Goal: Task Accomplishment & Management: Complete application form

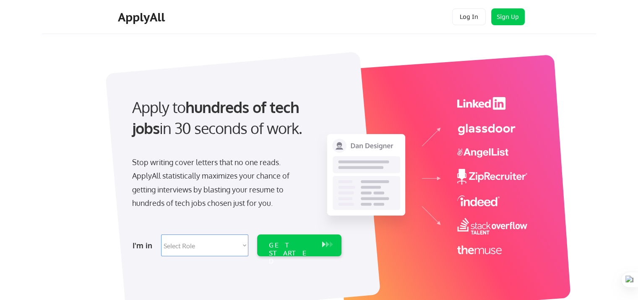
click at [234, 242] on select "Select Role Software Engineering Product Management Customer Success Sales UI/U…" at bounding box center [204, 245] width 87 height 22
select select ""marketing___comms""
click at [161, 234] on select "Select Role Software Engineering Product Management Customer Success Sales UI/U…" at bounding box center [204, 245] width 87 height 22
select select ""marketing___comms""
click at [277, 251] on div "GET STARTED" at bounding box center [291, 245] width 53 height 22
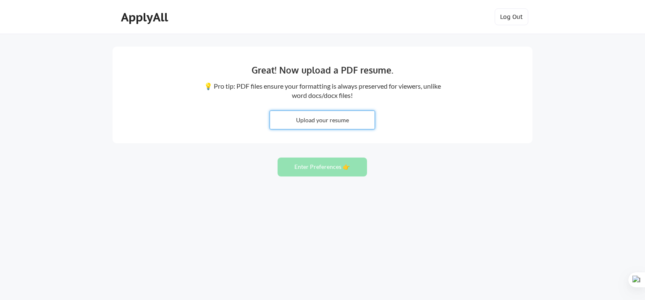
click at [303, 123] on input "file" at bounding box center [322, 120] width 104 height 18
type input "C:\fakepath\Rohit Singh Raghav_profile.pdf"
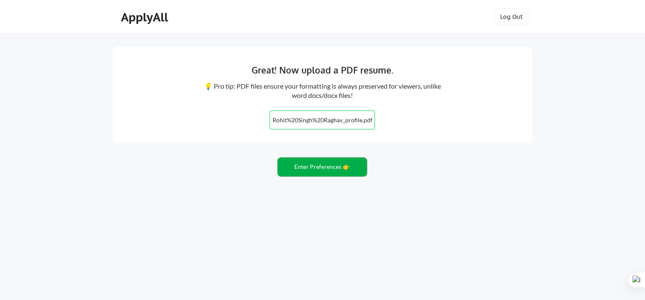
click at [342, 165] on button "Enter Preferences 👉" at bounding box center [321, 166] width 89 height 19
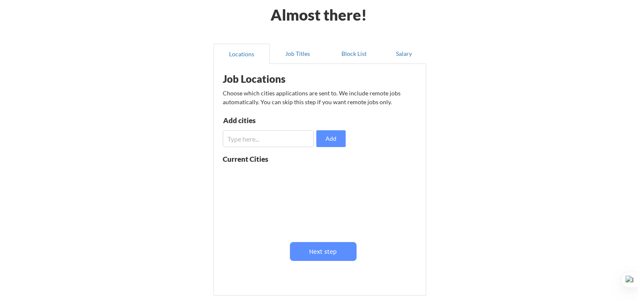
scroll to position [42, 0]
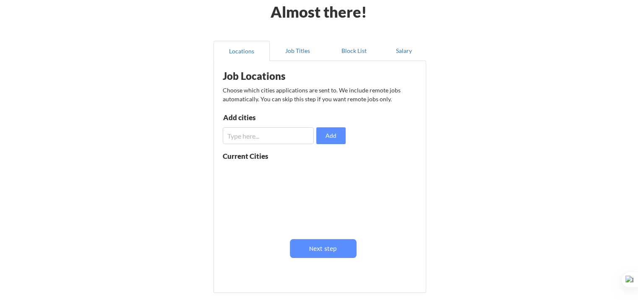
click at [302, 140] on input "input" at bounding box center [268, 135] width 91 height 17
type input "b"
type input "Bhopal"
click at [302, 140] on input "input" at bounding box center [268, 135] width 91 height 17
type input "Bengaluru"
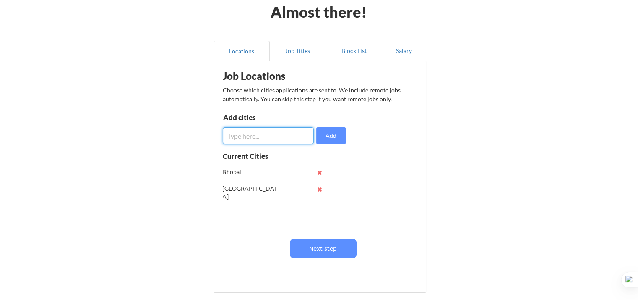
click at [302, 140] on input "input" at bounding box center [268, 135] width 91 height 17
type input "Gurugram"
click at [300, 136] on input "input" at bounding box center [268, 135] width 91 height 17
type input "Noida"
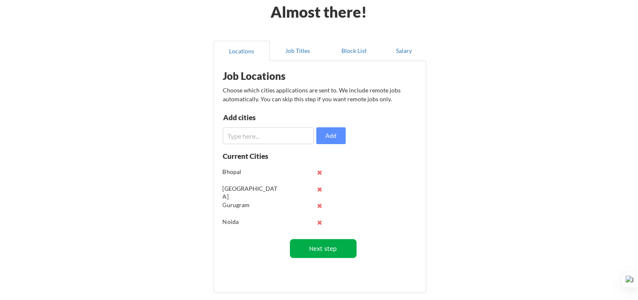
click at [311, 253] on button "Next step" at bounding box center [323, 248] width 67 height 19
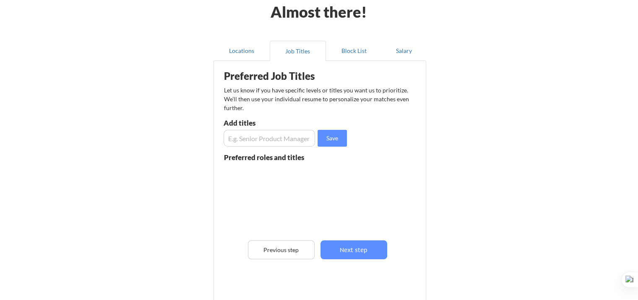
click at [282, 138] on input "input" at bounding box center [269, 138] width 91 height 17
type input "Head marketing"
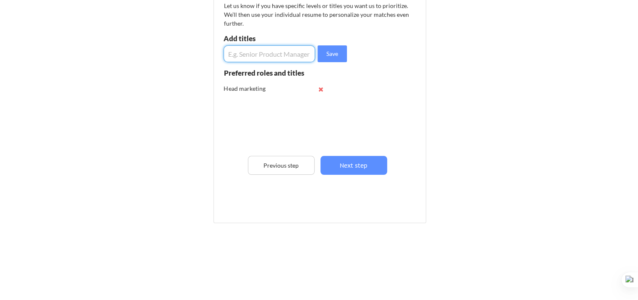
click at [286, 55] on input "input" at bounding box center [269, 53] width 91 height 17
type input "Senior Marketing Manager"
click at [286, 55] on input "input" at bounding box center [269, 53] width 91 height 17
type input "VP Marketing"
click at [286, 55] on input "input" at bounding box center [269, 53] width 91 height 17
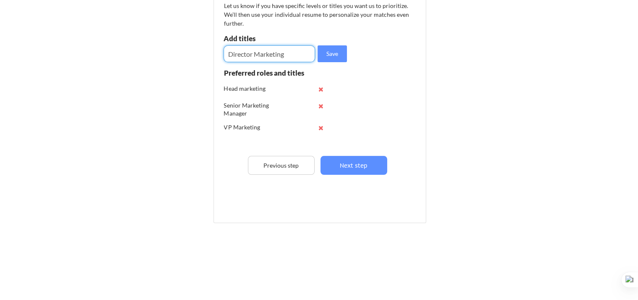
type input "Director Marketing"
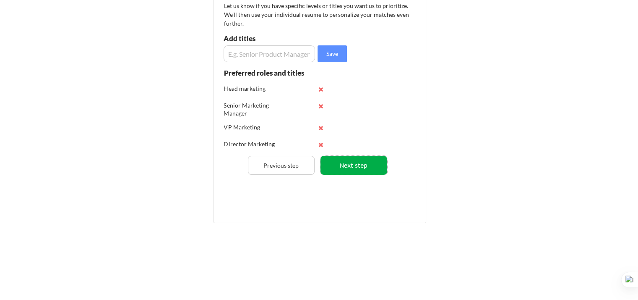
click at [341, 160] on button "Next step" at bounding box center [354, 165] width 67 height 19
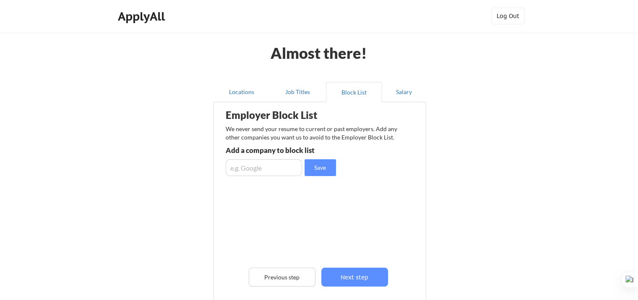
scroll to position [0, 0]
click at [283, 165] on input "input" at bounding box center [264, 167] width 76 height 17
type input "Unicodez"
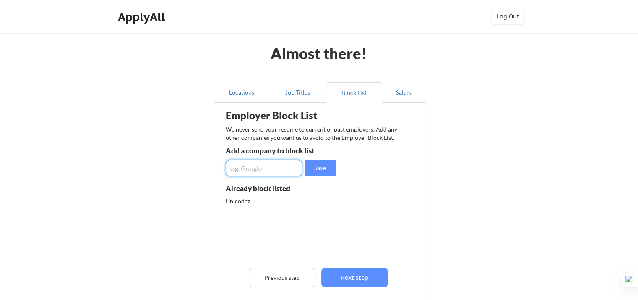
click at [283, 165] on input "input" at bounding box center [264, 167] width 76 height 17
type input "Rapidflow"
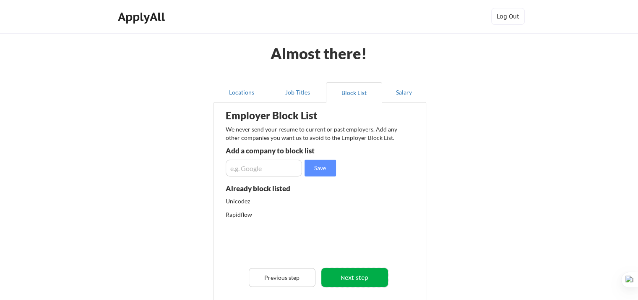
click at [335, 281] on button "Next step" at bounding box center [354, 277] width 67 height 19
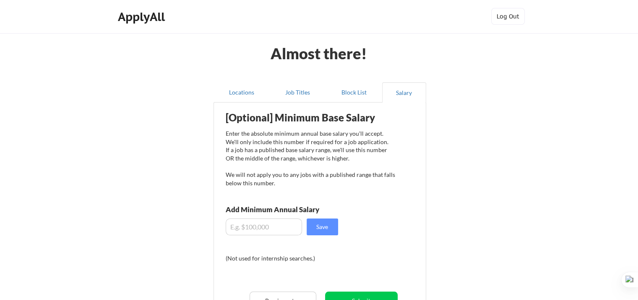
click at [290, 232] on input "input" at bounding box center [264, 226] width 76 height 17
type input "$34,000"
click at [324, 228] on button "Save" at bounding box center [322, 226] width 31 height 17
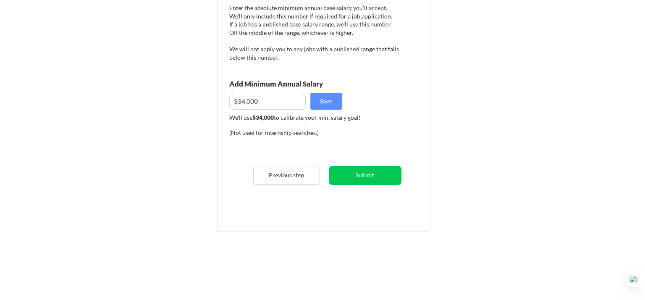
scroll to position [126, 0]
click at [351, 173] on button "Submit" at bounding box center [361, 174] width 73 height 19
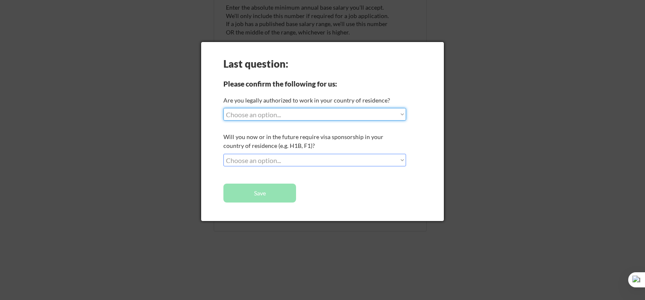
click at [342, 113] on select "Choose an option... Yes, I am a US Citizen Yes, I am a Canadian Citizen Yes, I …" at bounding box center [314, 114] width 183 height 13
select select ""no__i_am_not__yet__authorized""
click at [223, 108] on select "Choose an option... Yes, I am a US Citizen Yes, I am a Canadian Citizen Yes, I …" at bounding box center [314, 114] width 183 height 13
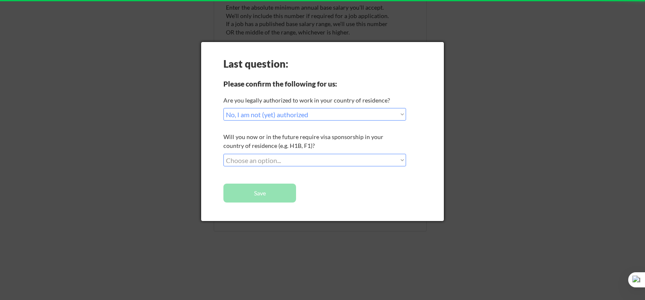
click at [329, 162] on select "Choose an option... No, I will not need sponsorship Yes, I will need sponsorship" at bounding box center [314, 160] width 183 height 13
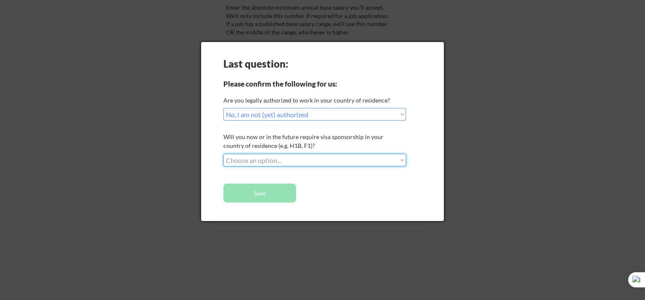
select select ""yes__i_will_need_sponsorship""
click at [223, 154] on select "Choose an option... No, I will not need sponsorship Yes, I will need sponsorship" at bounding box center [314, 160] width 183 height 13
click at [289, 192] on button "Save" at bounding box center [259, 192] width 73 height 19
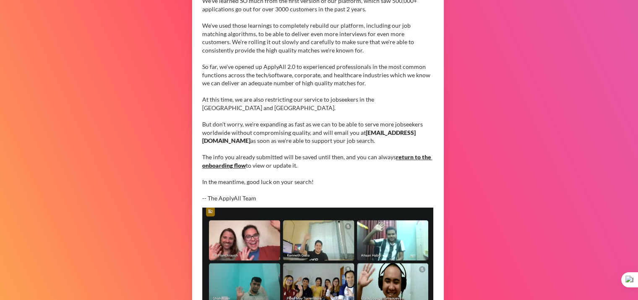
scroll to position [126, 0]
